Goal: Task Accomplishment & Management: Use online tool/utility

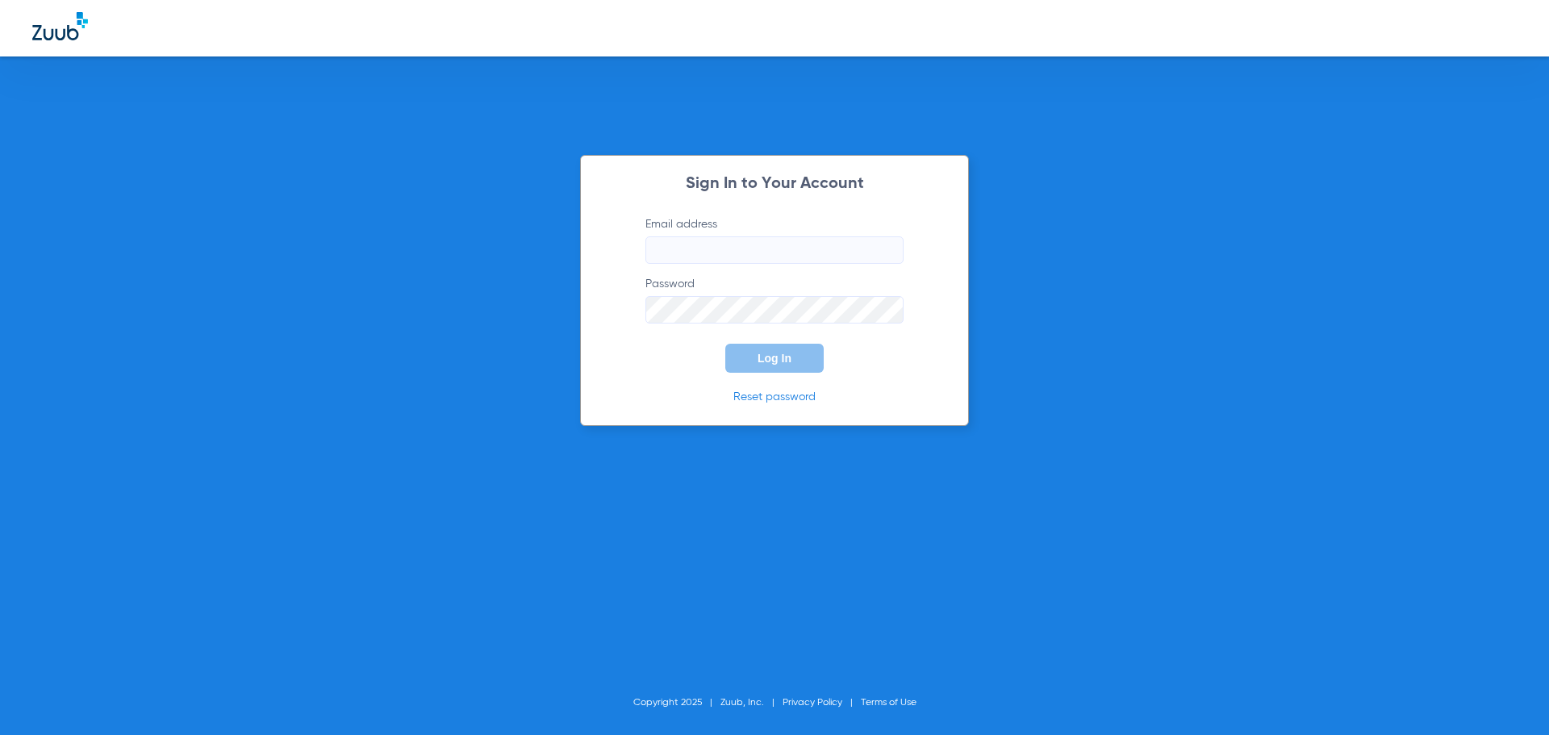
type input "[EMAIL_ADDRESS][DOMAIN_NAME]"
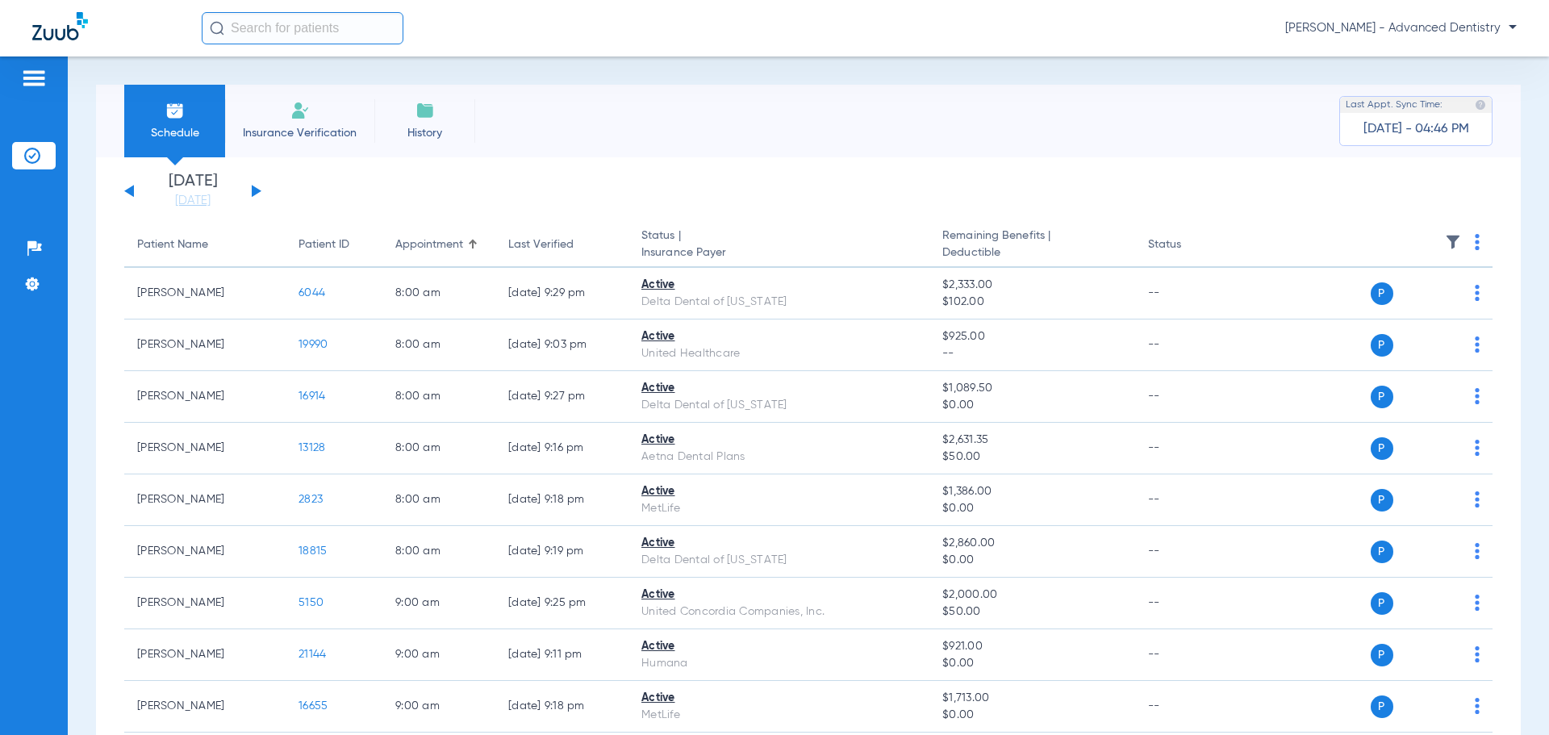
click at [249, 186] on div "[DATE] [DATE] [DATE] [DATE] [DATE] [DATE] [DATE] [DATE] [DATE] [DATE] [DATE] [D…" at bounding box center [192, 190] width 137 height 35
click at [257, 182] on div "Sunday 06-22-2025 Monday 06-23-2025 Tuesday 06-24-2025 Wednesday 06-25-2025 Thu…" at bounding box center [192, 190] width 137 height 35
click at [254, 191] on button at bounding box center [257, 191] width 10 height 12
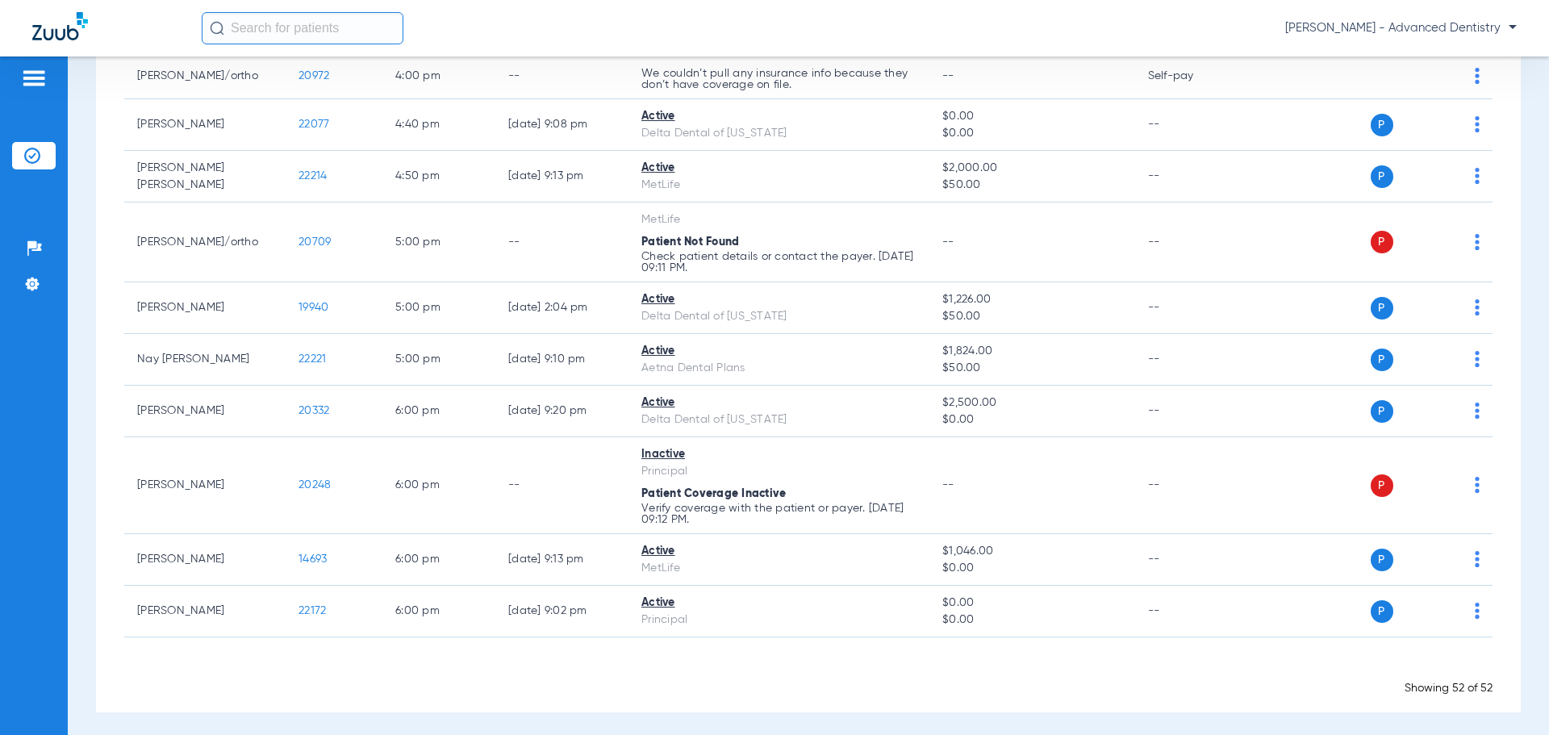
scroll to position [2626, 0]
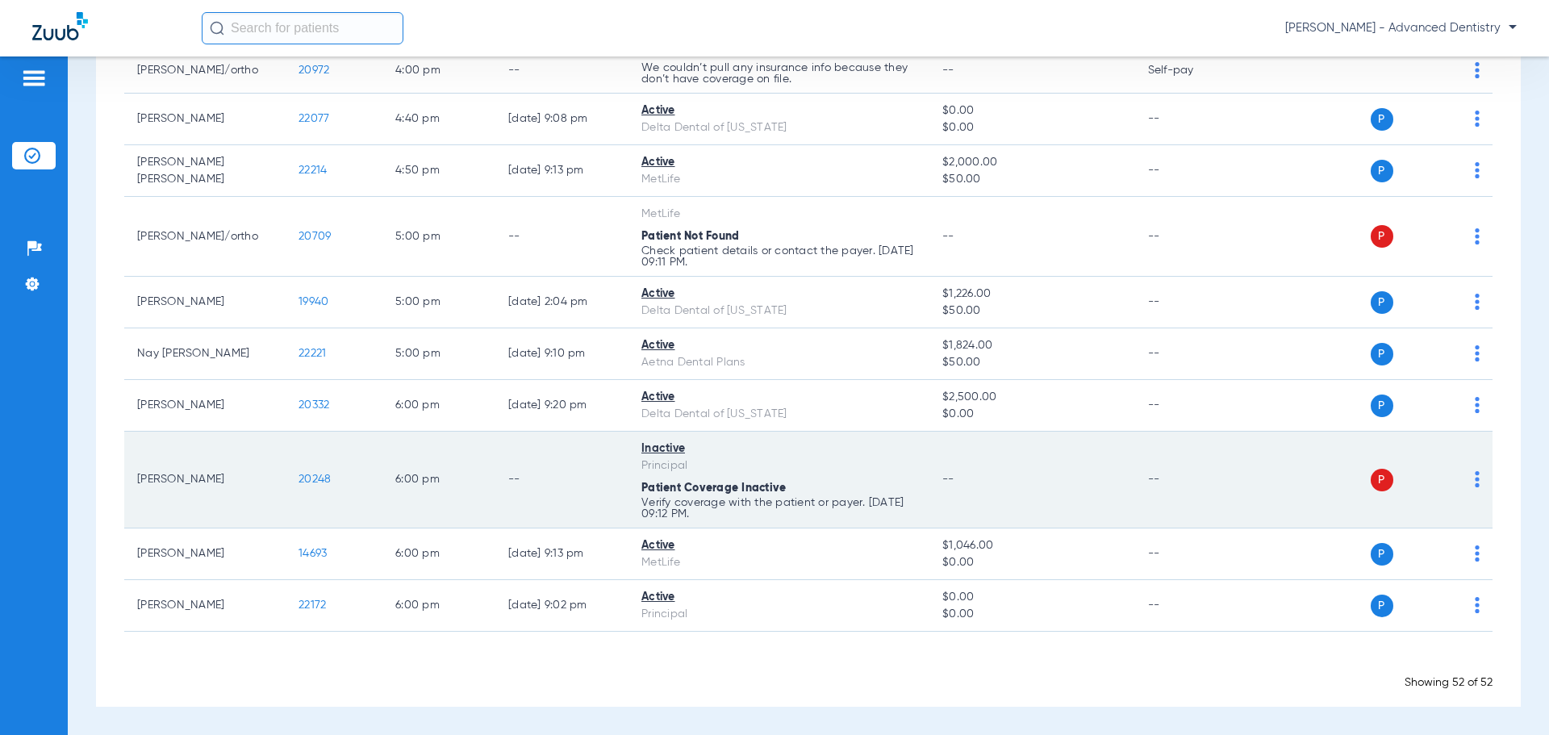
click at [1475, 477] on img at bounding box center [1477, 479] width 5 height 16
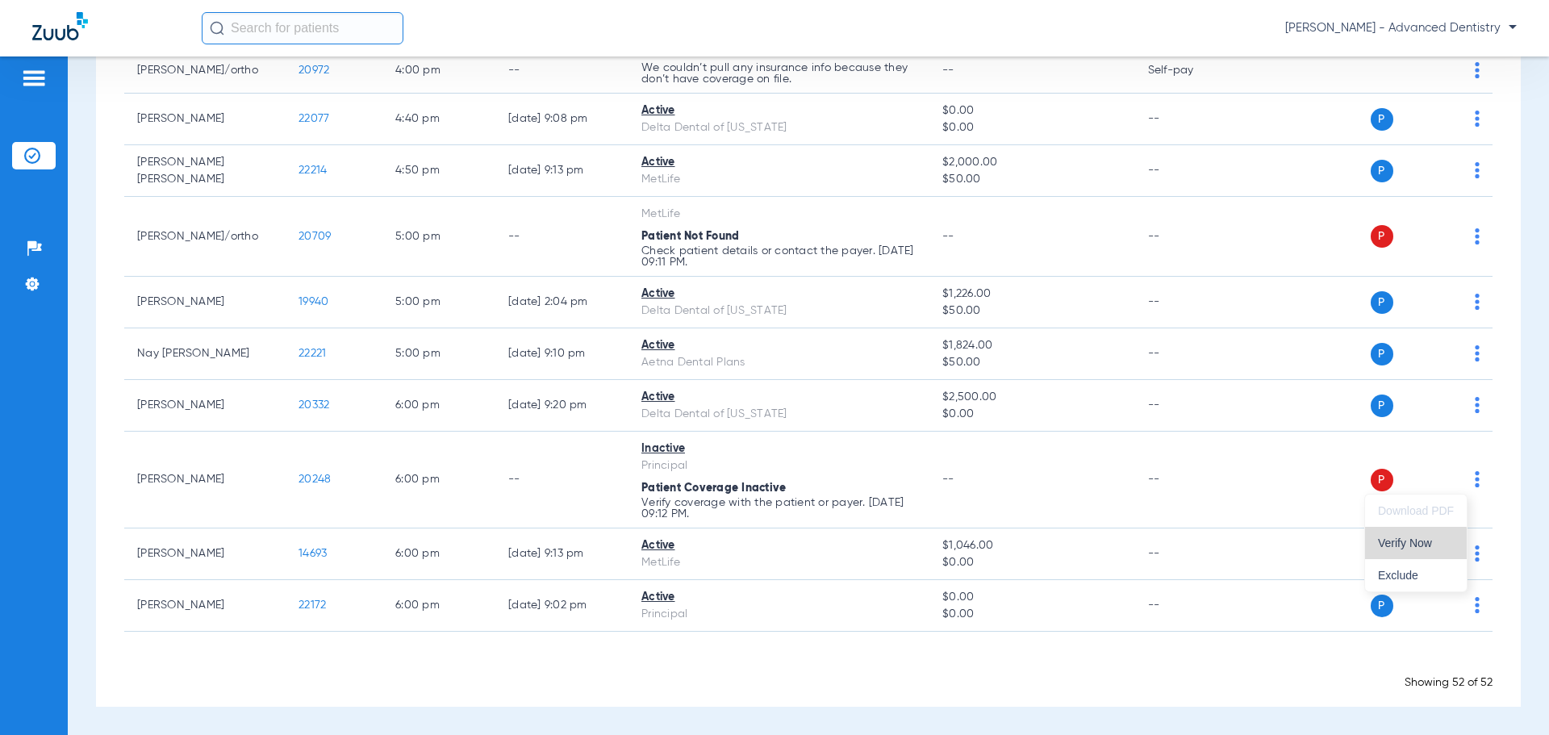
click at [1391, 547] on span "Verify Now" at bounding box center [1416, 542] width 76 height 11
